Goal: Find specific page/section: Find specific page/section

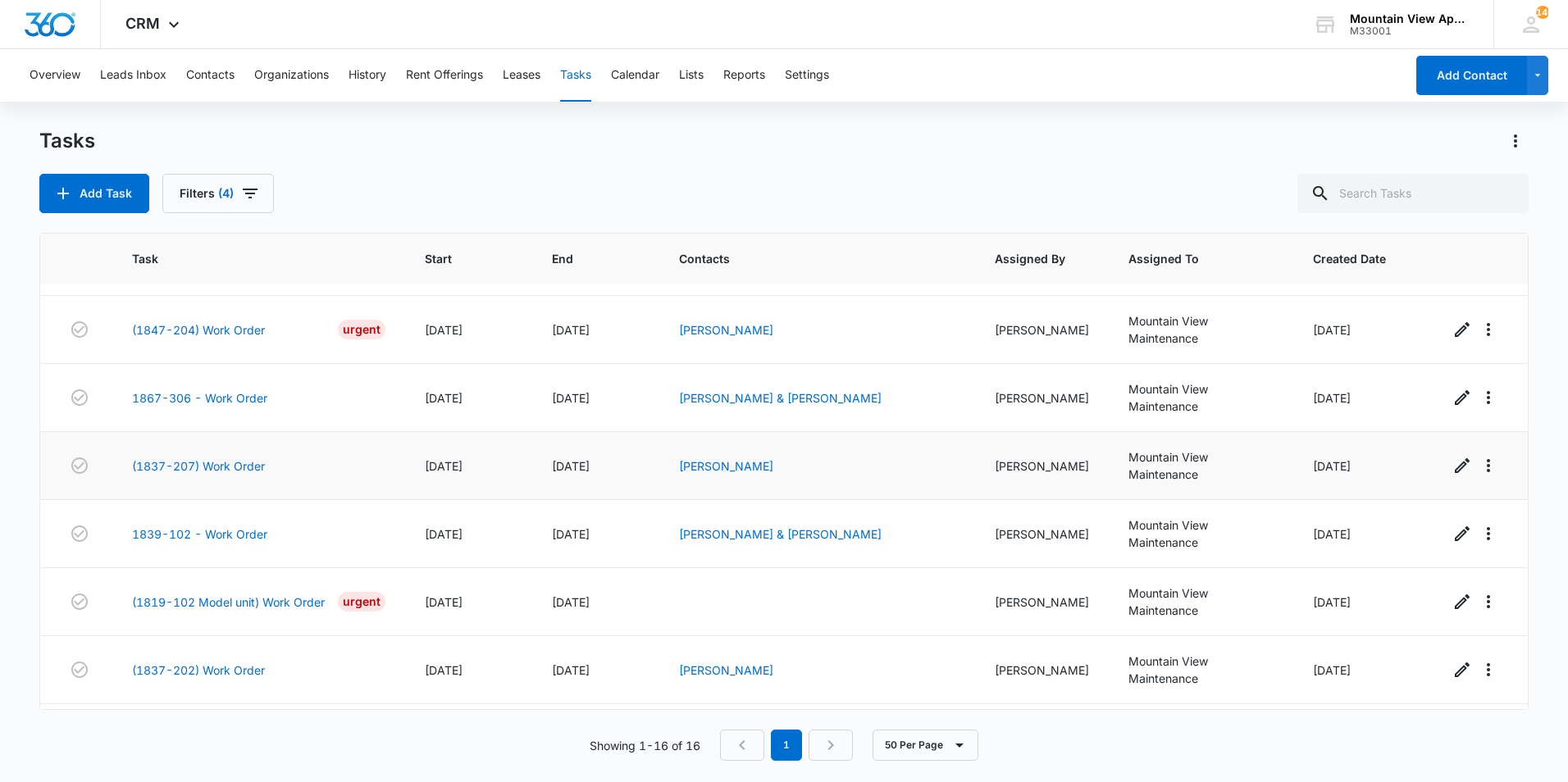
scroll to position [680, 0]
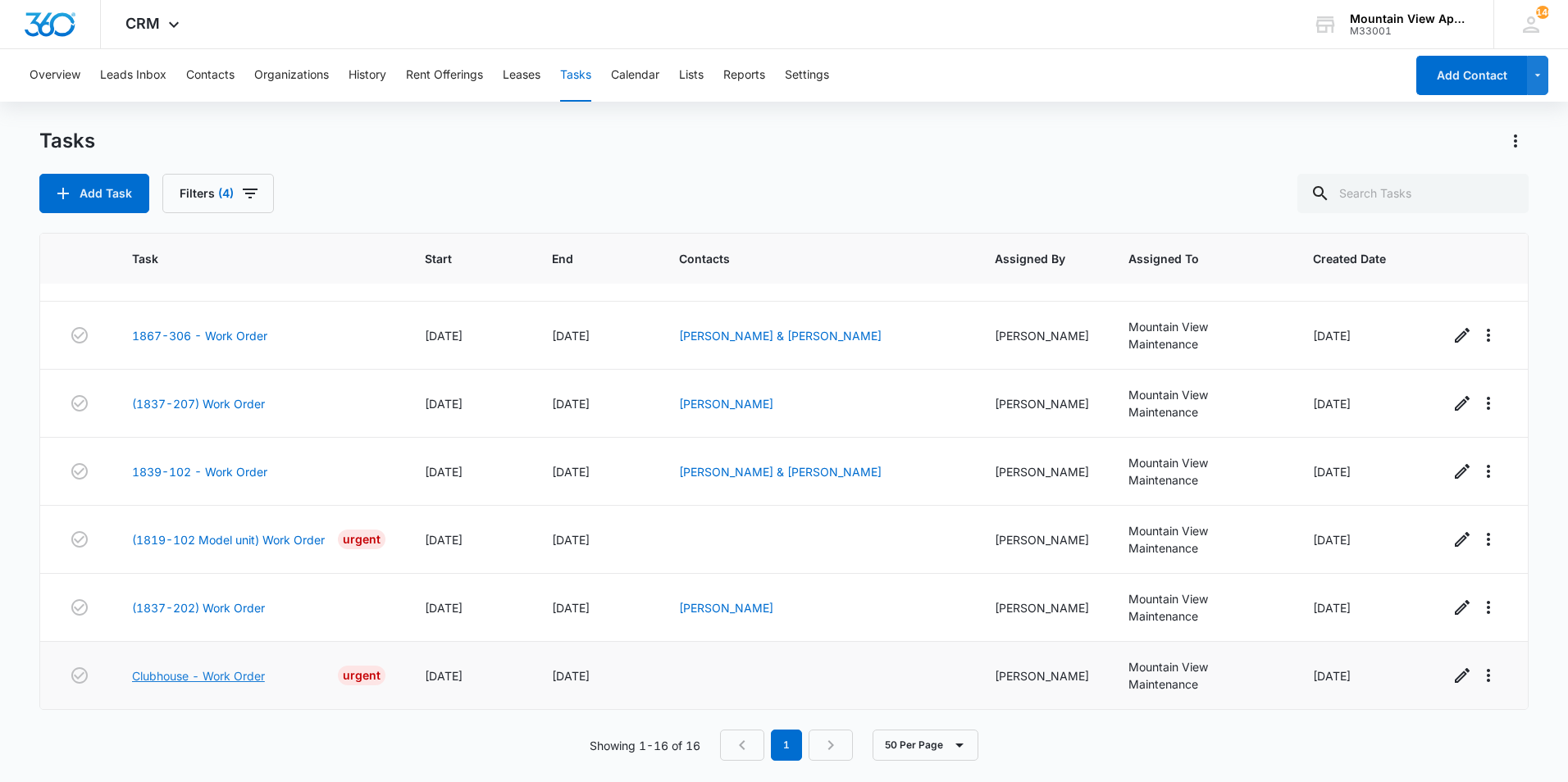
click at [226, 679] on link "Clubhouse - Work Order" at bounding box center [198, 675] width 132 height 17
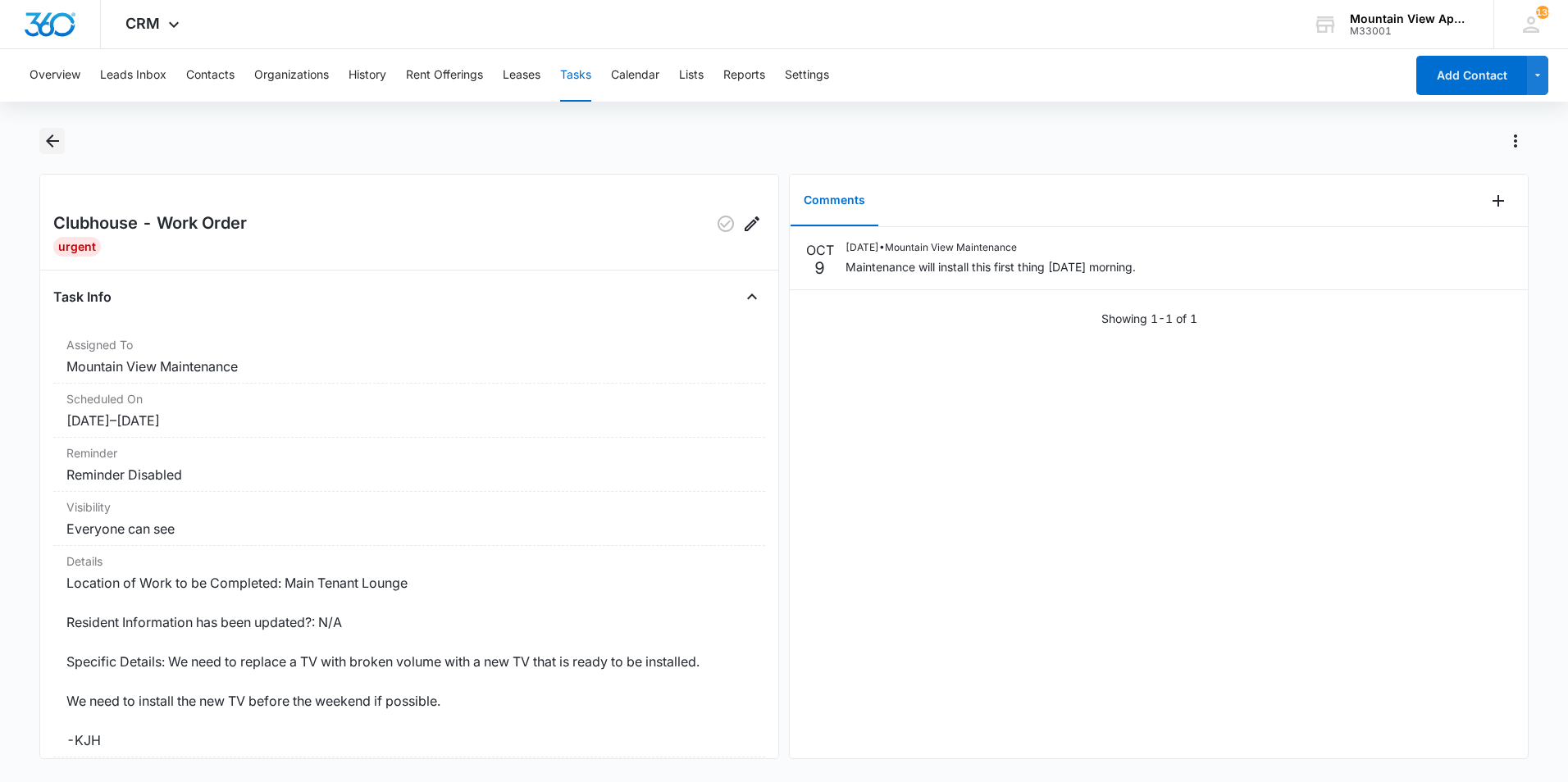
click at [49, 138] on icon "Back" at bounding box center [52, 141] width 13 height 13
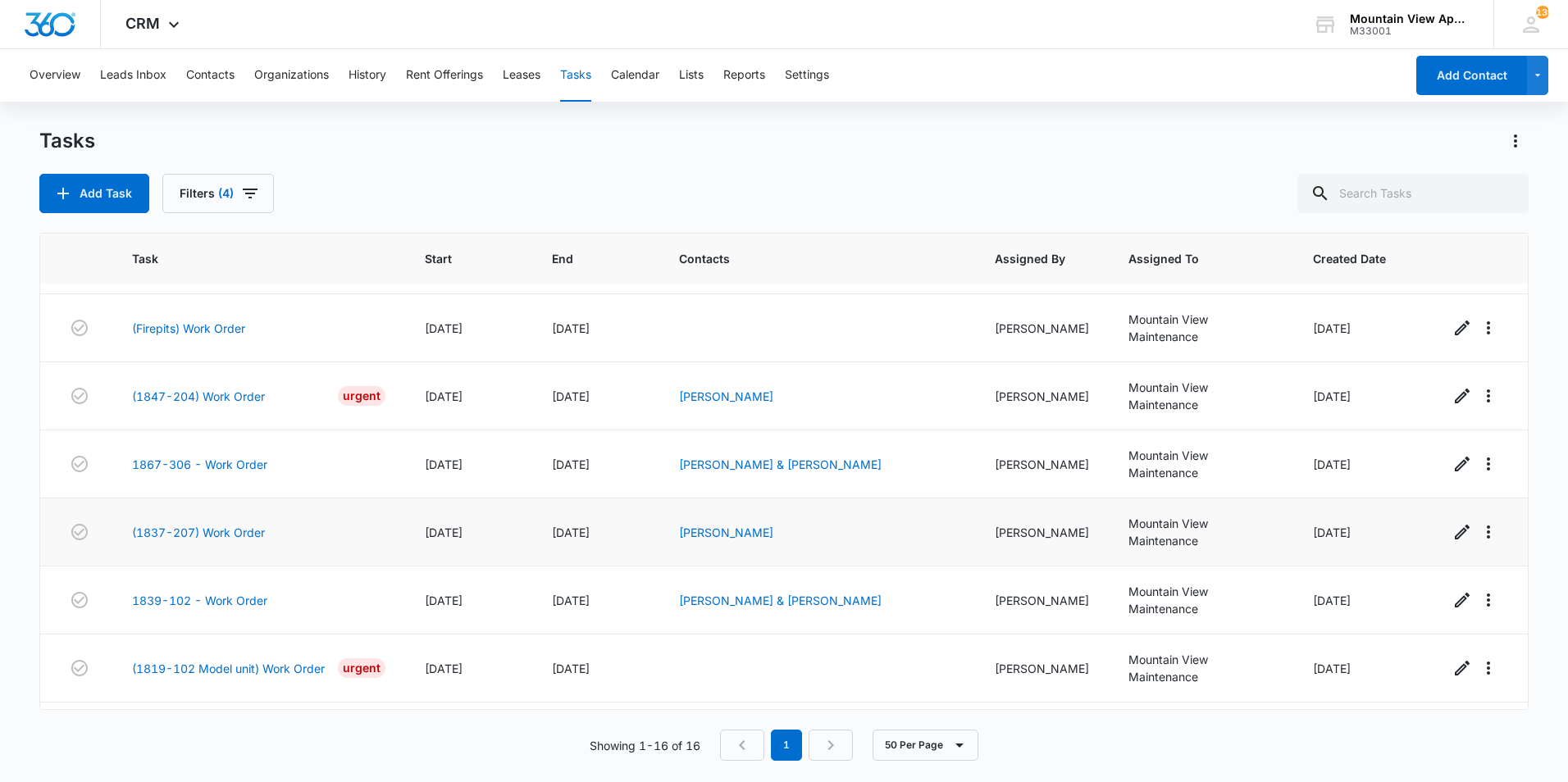
scroll to position [680, 0]
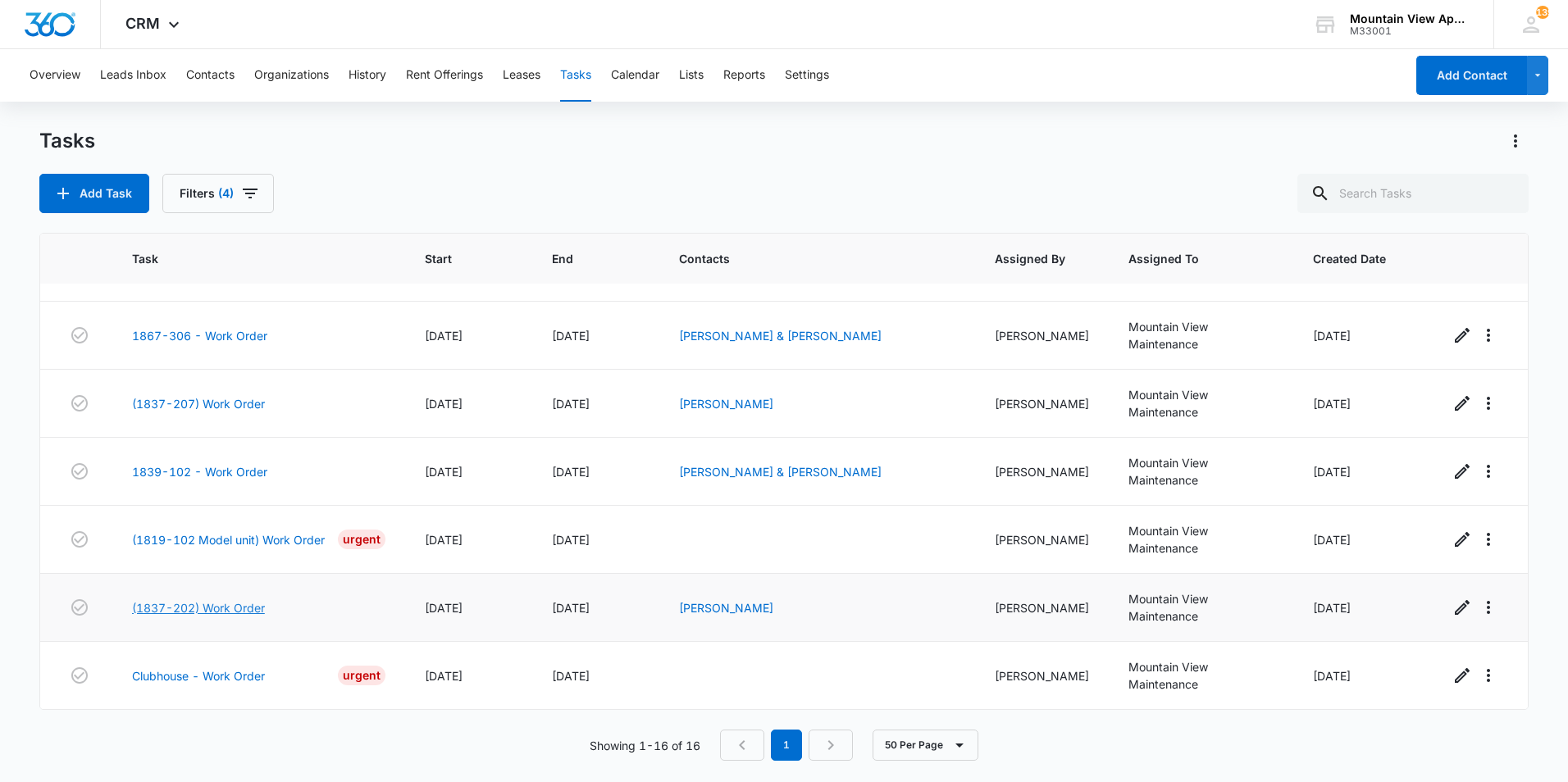
click at [243, 602] on link "(1837-202) Work Order" at bounding box center [198, 607] width 132 height 17
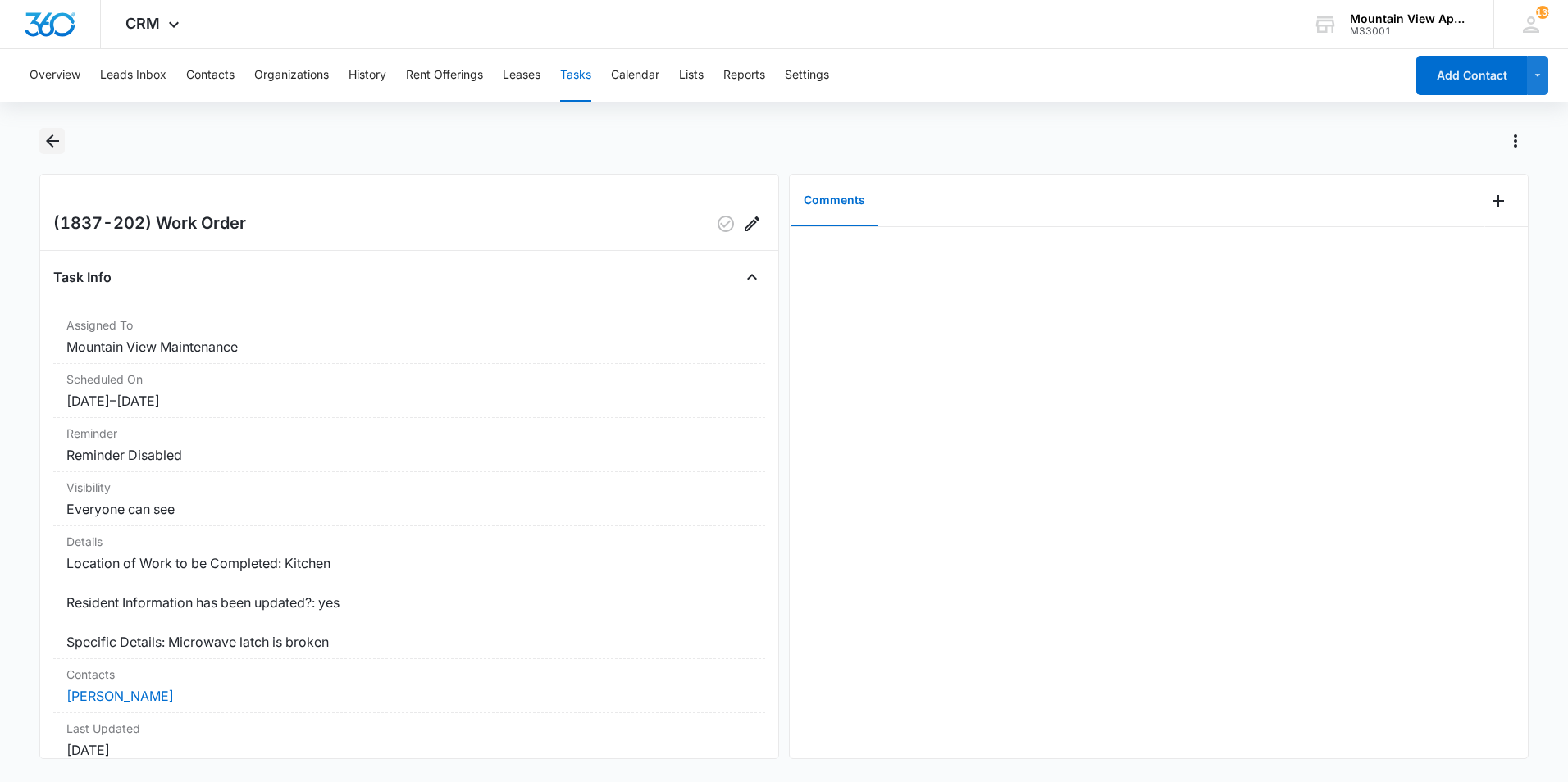
click at [65, 140] on button "Back" at bounding box center [52, 141] width 26 height 26
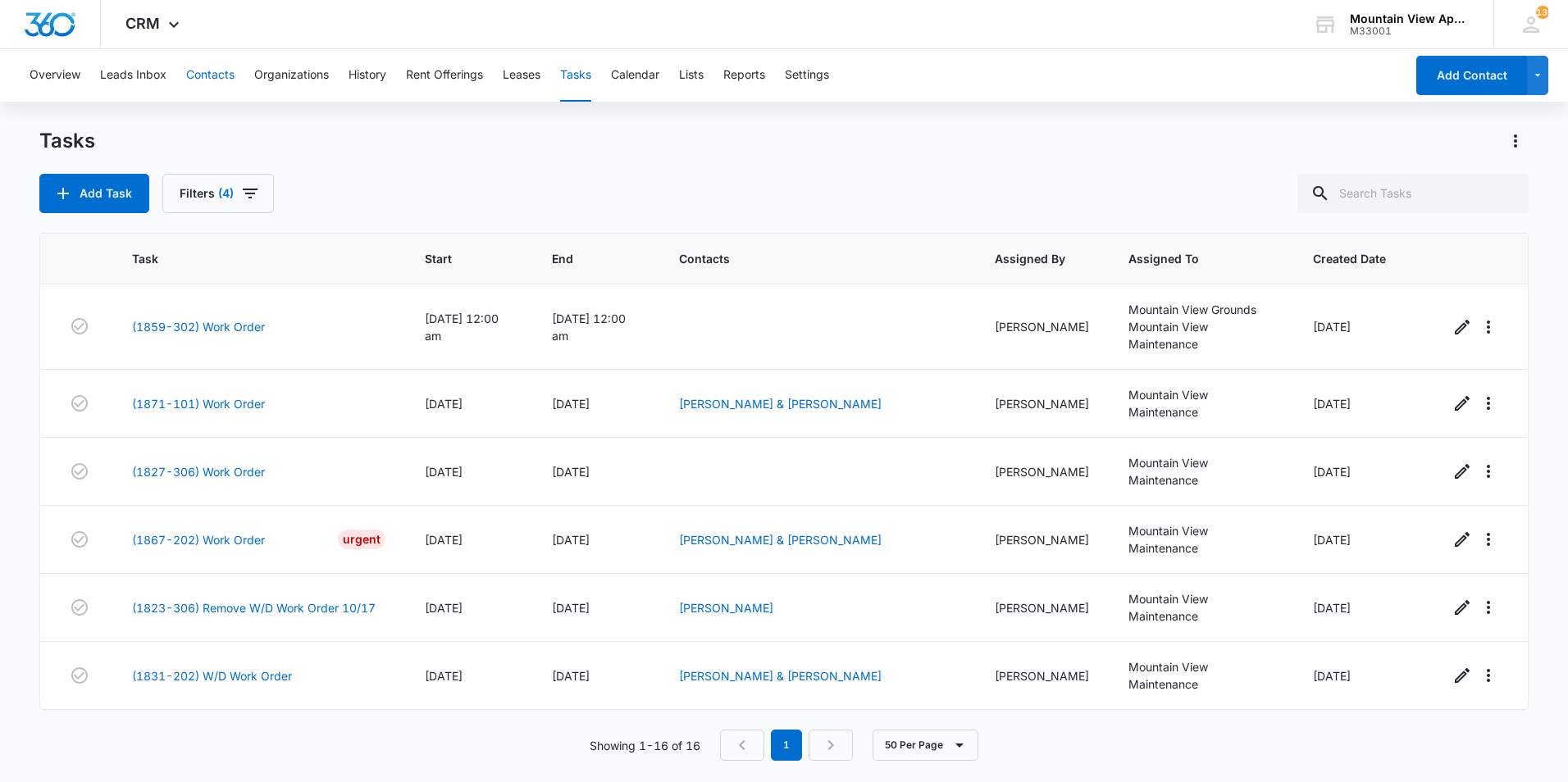
click at [219, 64] on button "Contacts" at bounding box center [210, 74] width 48 height 52
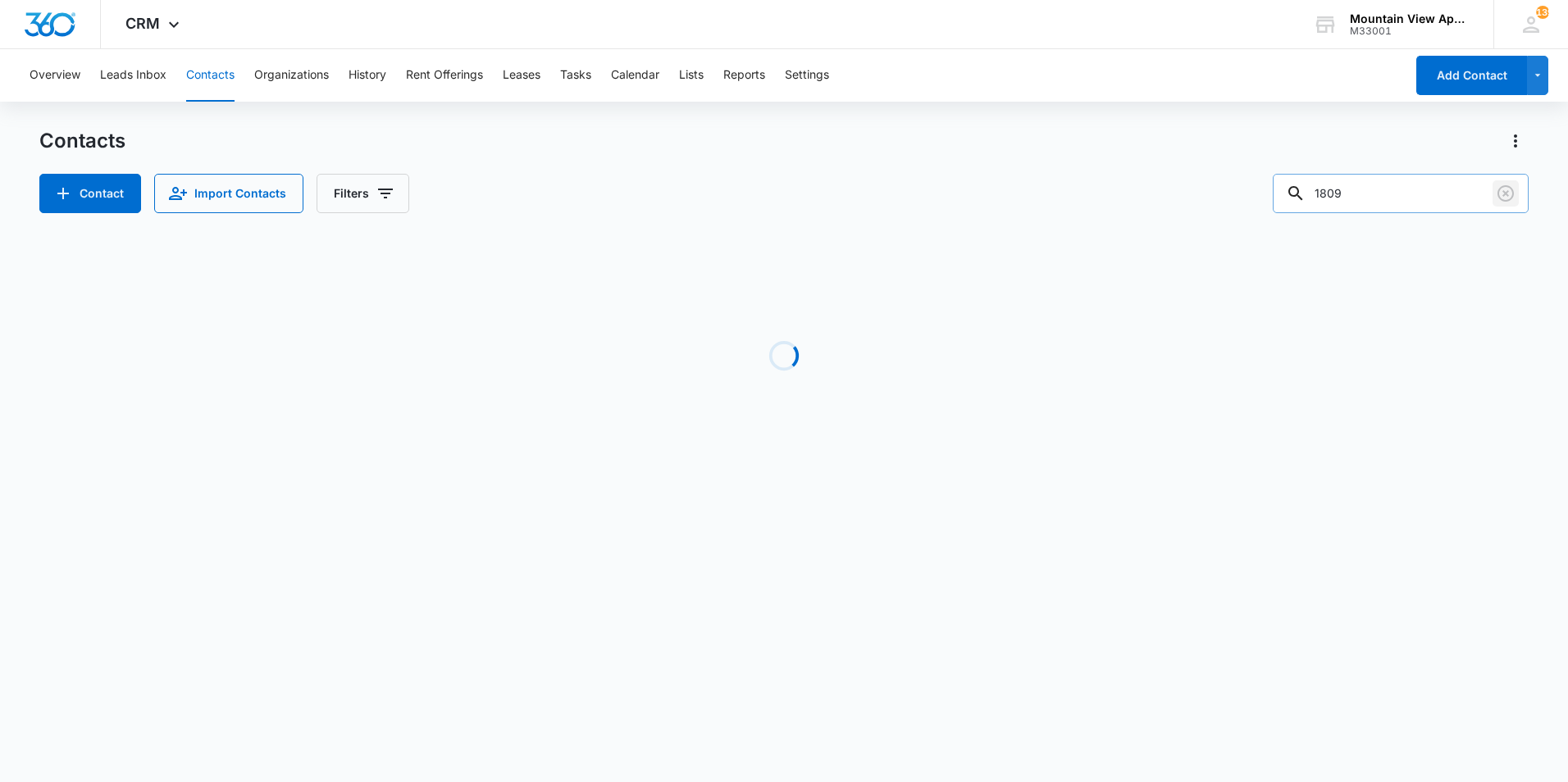
click at [1504, 190] on icon "Clear" at bounding box center [1505, 194] width 20 height 20
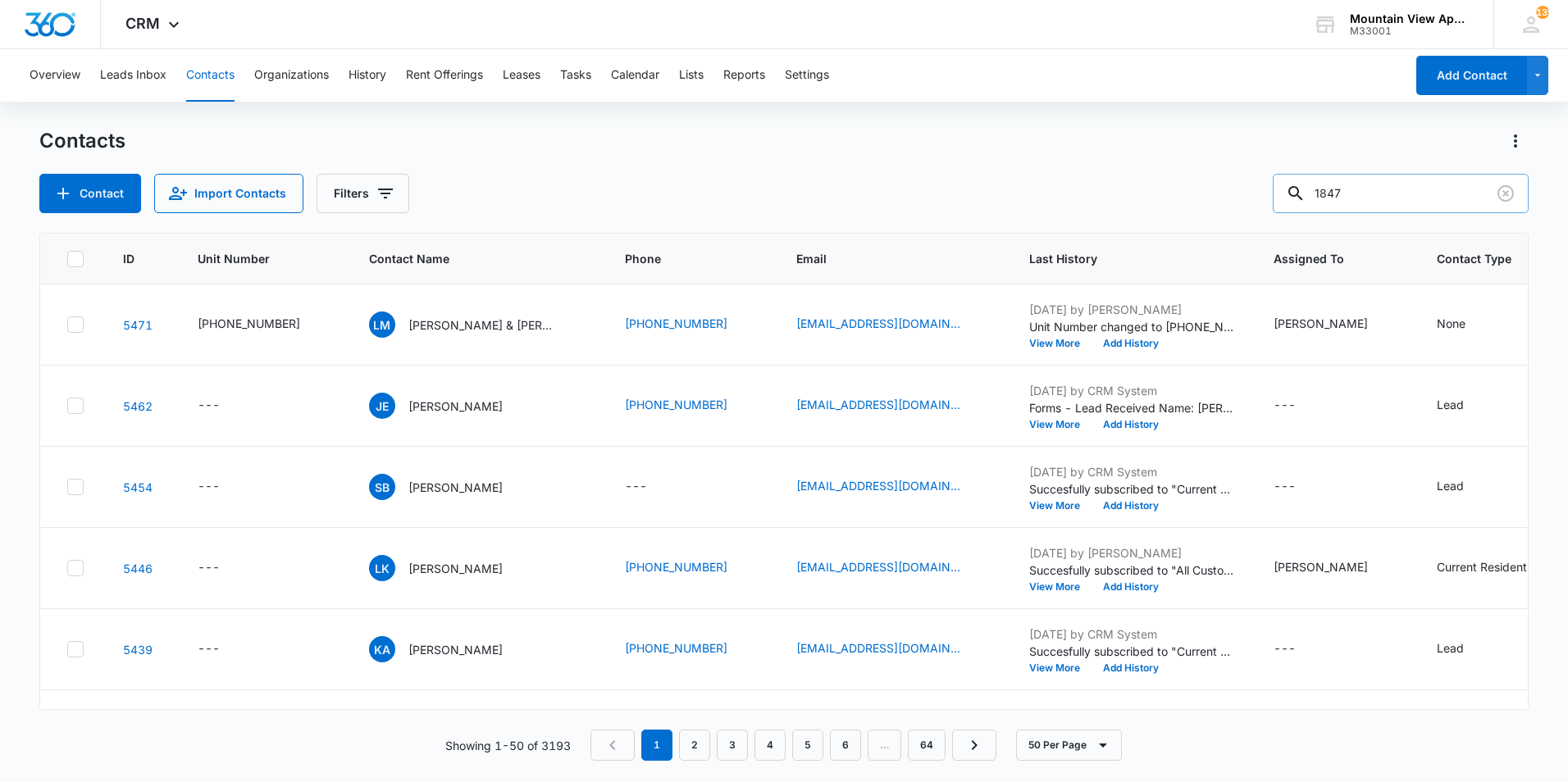
type input "1847"
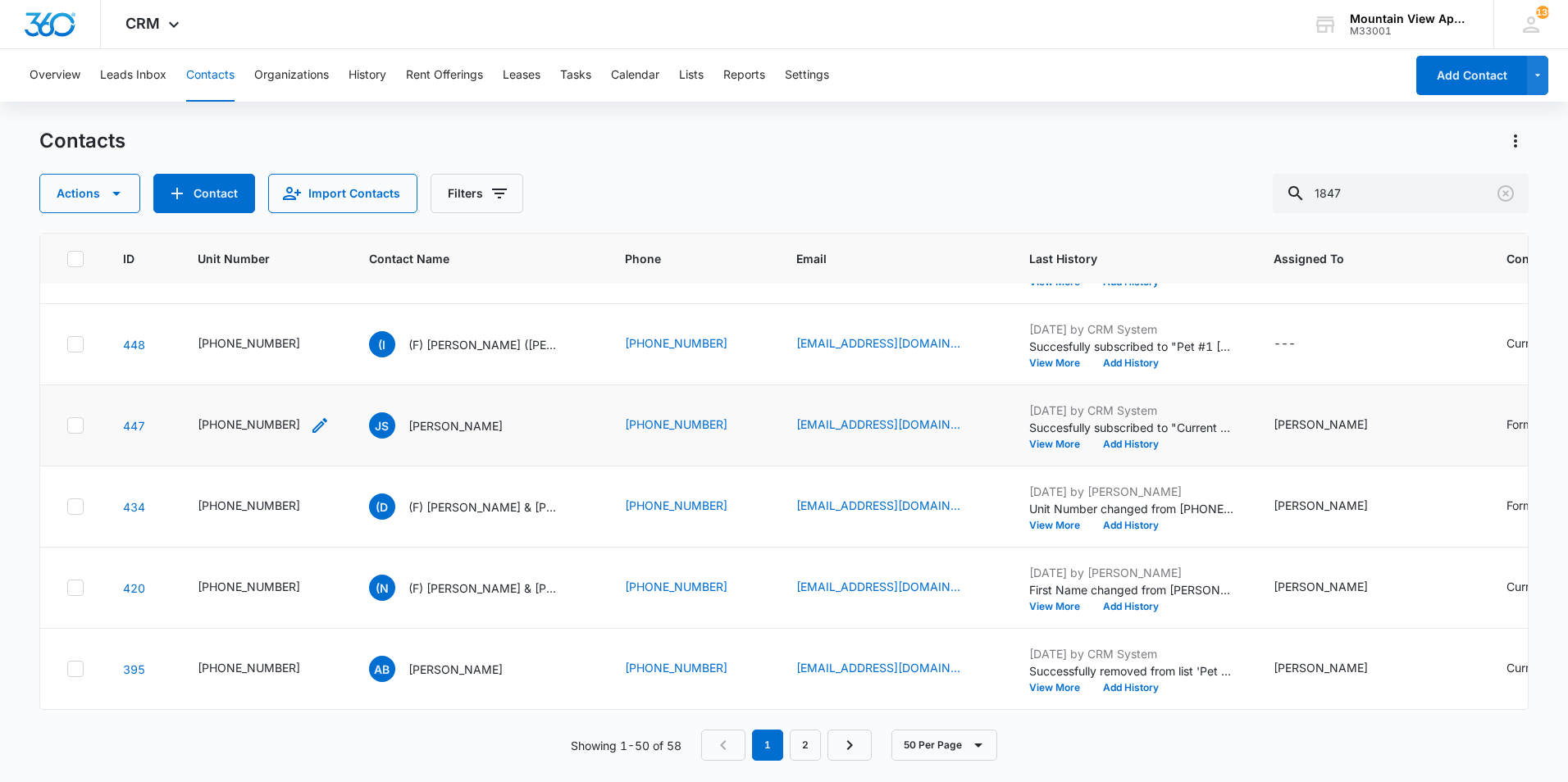
scroll to position [3644, 0]
click at [419, 660] on p "Amy Bolte" at bounding box center [455, 669] width 94 height 17
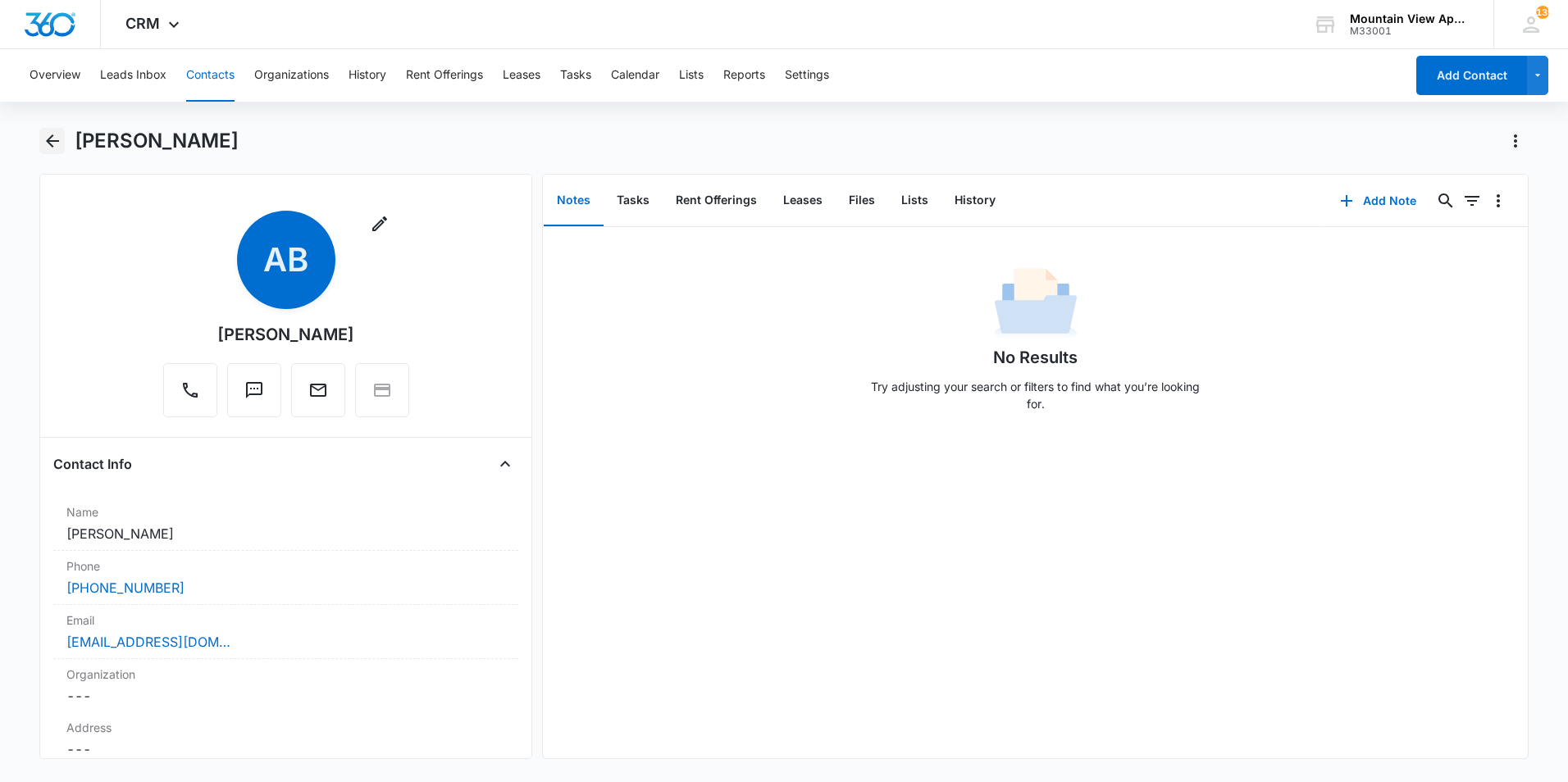
click at [63, 141] on button "Back" at bounding box center [52, 141] width 26 height 26
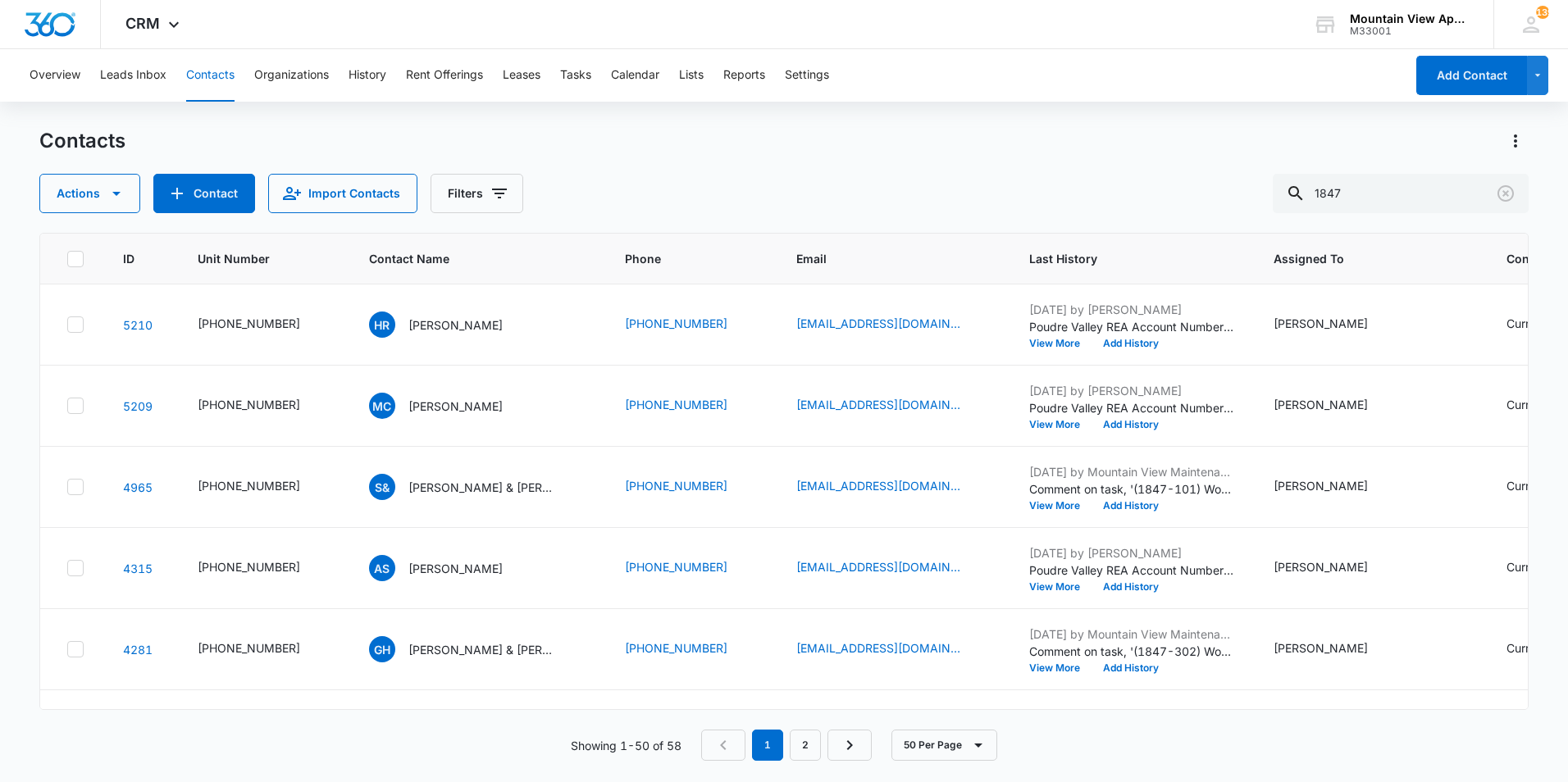
scroll to position [3644, 0]
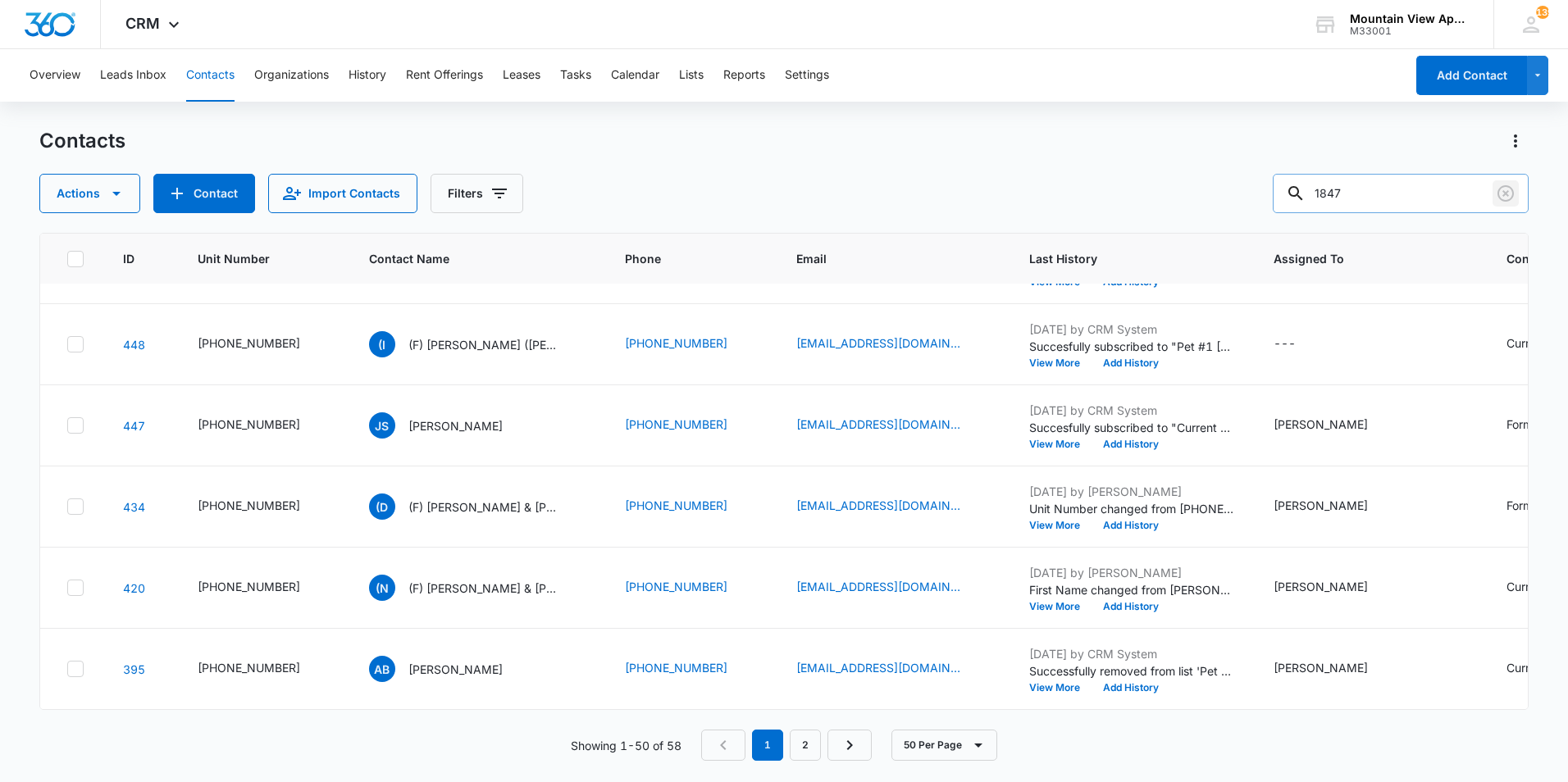
click at [1503, 195] on icon "Clear" at bounding box center [1505, 194] width 17 height 17
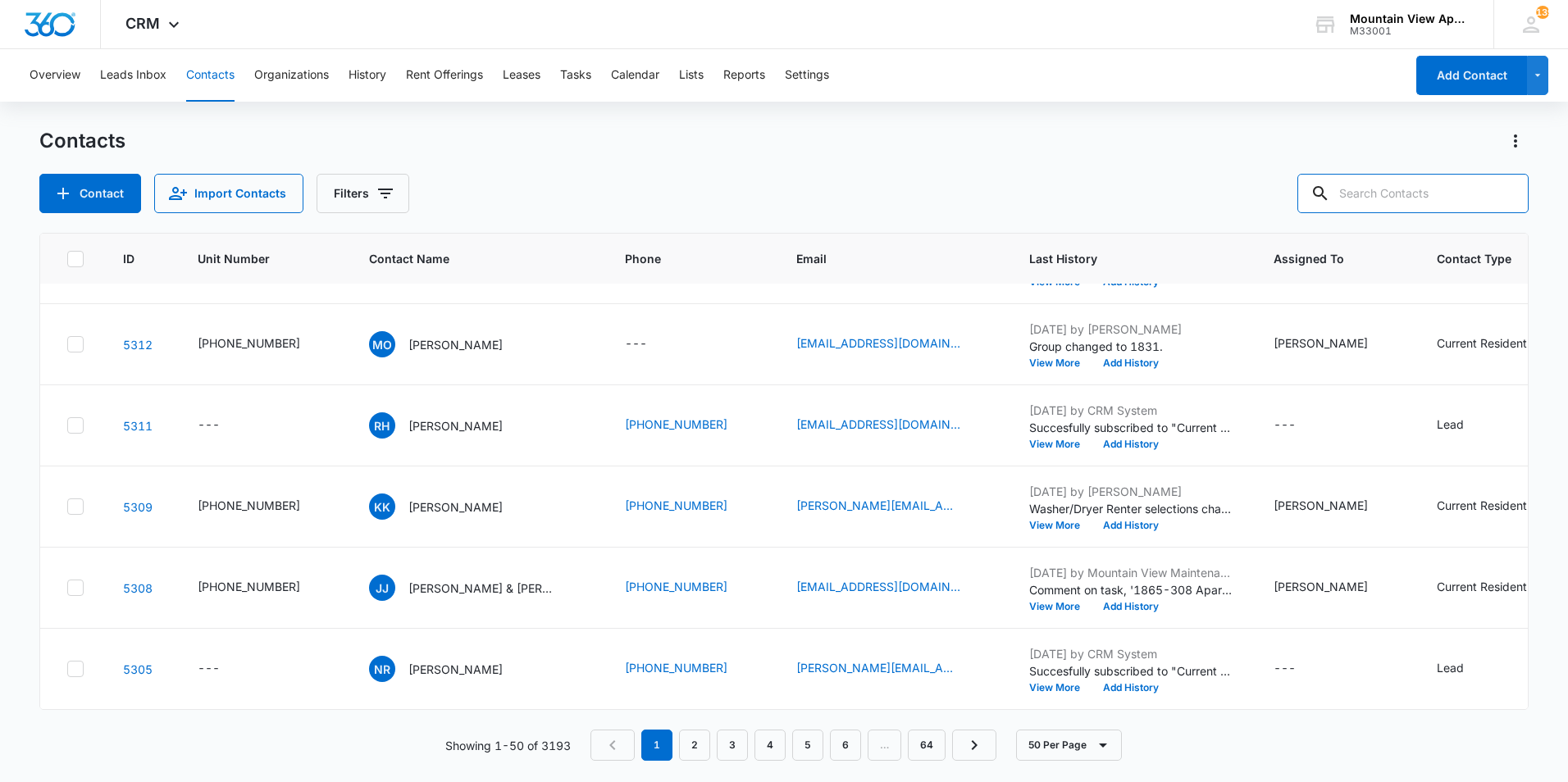
scroll to position [0, 0]
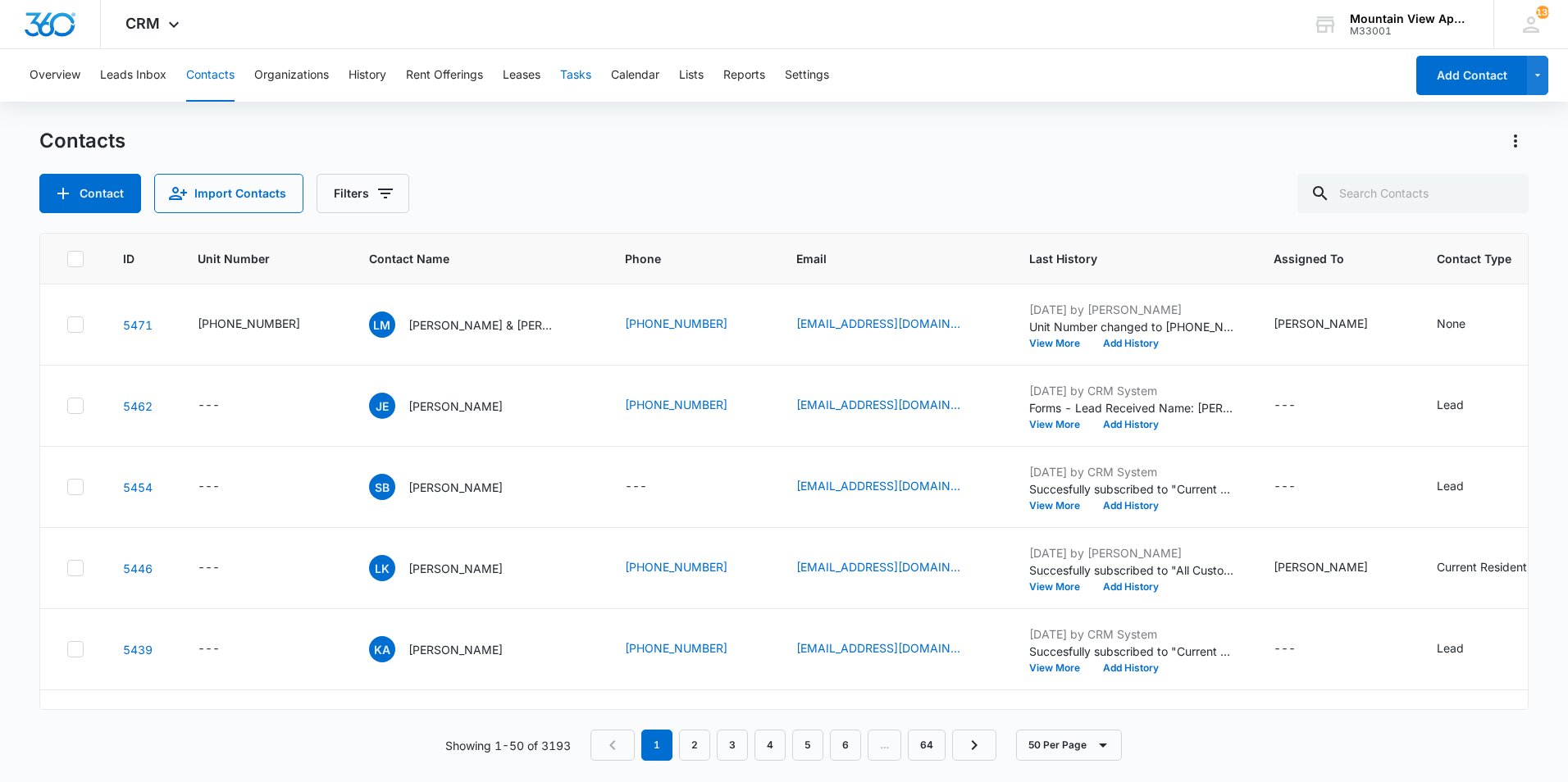
drag, startPoint x: 571, startPoint y: 79, endPoint x: 557, endPoint y: 93, distance: 19.8
click at [571, 78] on button "Tasks" at bounding box center [575, 74] width 31 height 52
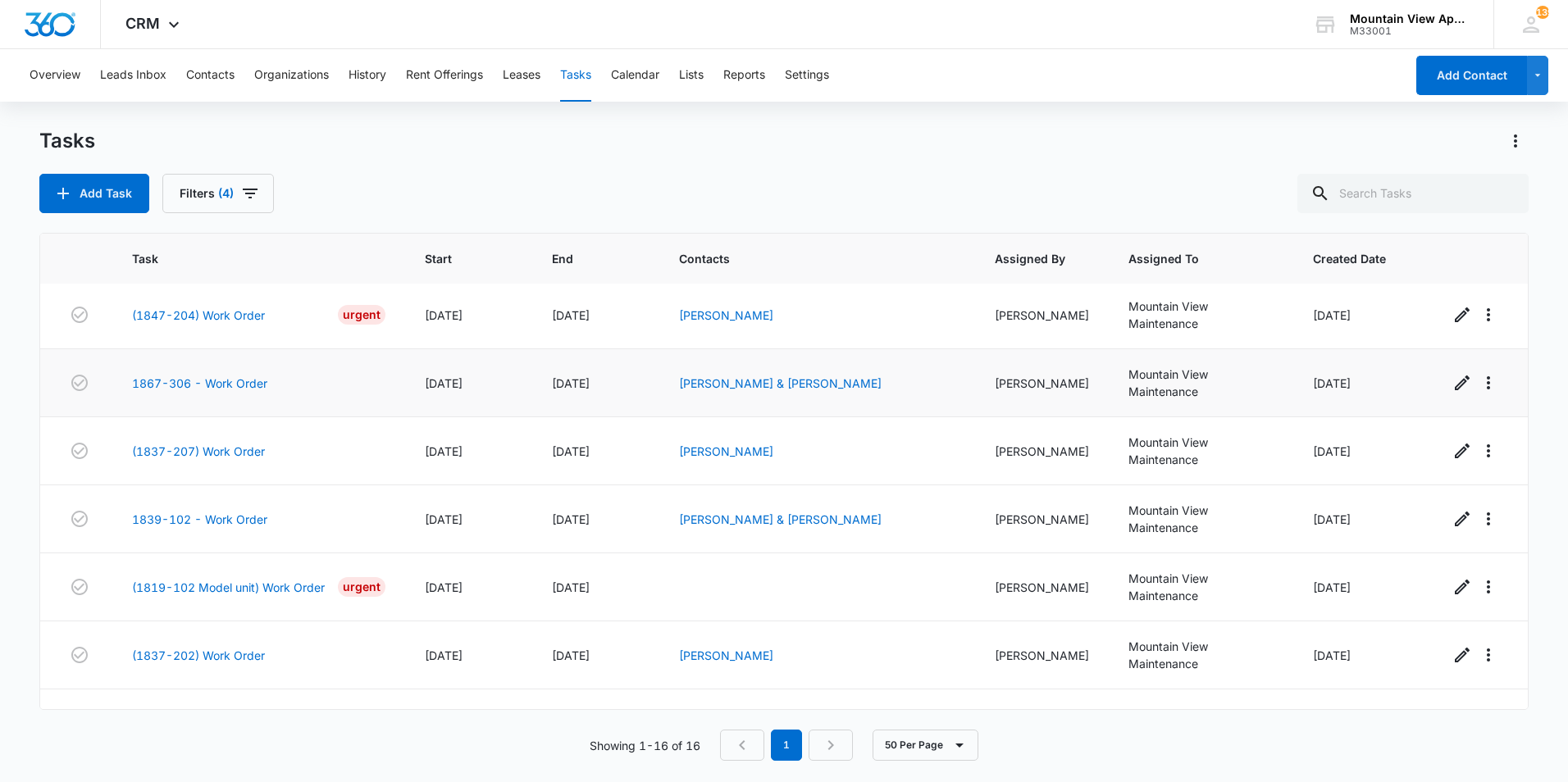
scroll to position [680, 0]
